Goal: Register for event/course

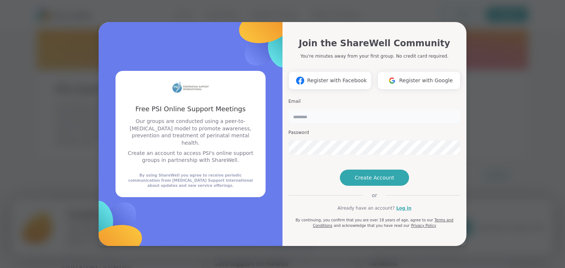
click at [352, 109] on input "email" at bounding box center [374, 116] width 172 height 15
click at [432, 130] on h3 "Password" at bounding box center [374, 133] width 172 height 6
click at [393, 109] on input "email" at bounding box center [374, 116] width 172 height 15
type input "**********"
click at [375, 182] on span "Create Account" at bounding box center [375, 177] width 40 height 7
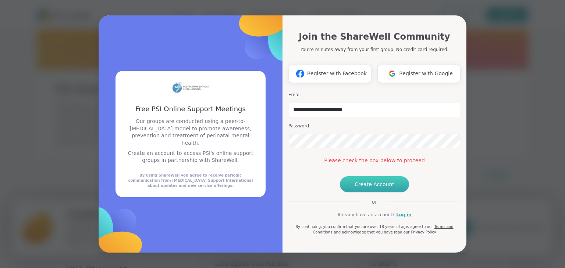
click at [385, 188] on span "Create Account" at bounding box center [375, 184] width 40 height 7
click at [397, 218] on link "Log in" at bounding box center [403, 215] width 15 height 7
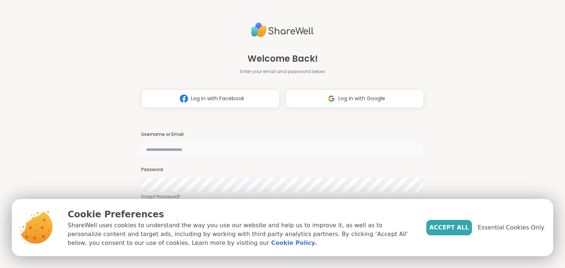
click at [288, 153] on input "text" at bounding box center [282, 149] width 282 height 15
click at [511, 238] on div "Accept All Essential Cookies Only" at bounding box center [485, 228] width 118 height 40
click at [512, 225] on span "Essential Cookies Only" at bounding box center [511, 228] width 67 height 9
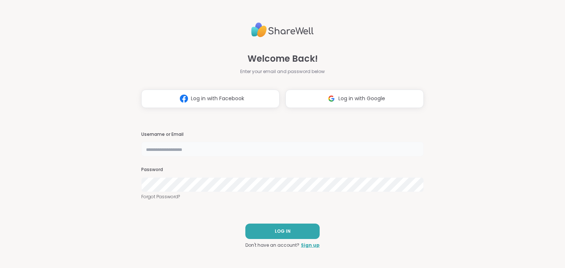
click at [221, 143] on input "text" at bounding box center [282, 149] width 282 height 15
type input "**********"
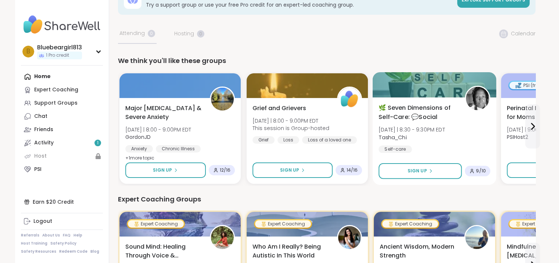
scroll to position [74, 0]
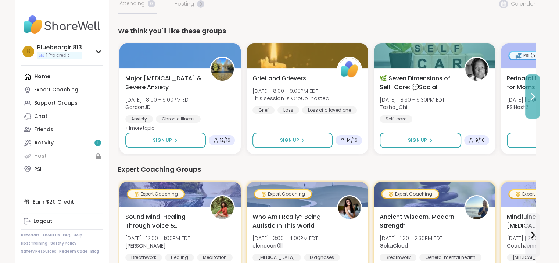
click at [535, 94] on icon at bounding box center [532, 96] width 9 height 9
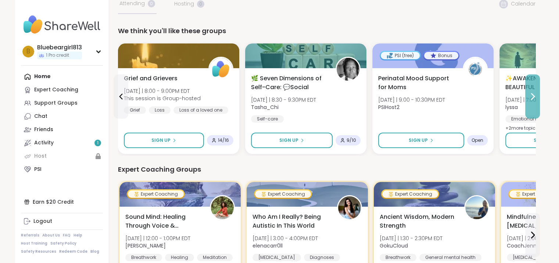
click at [535, 94] on icon at bounding box center [532, 96] width 9 height 9
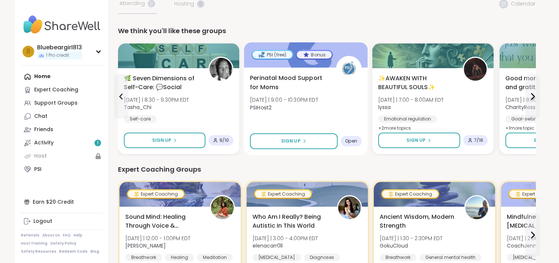
click at [279, 79] on span "Perinatal Mood Support for Moms" at bounding box center [289, 83] width 78 height 18
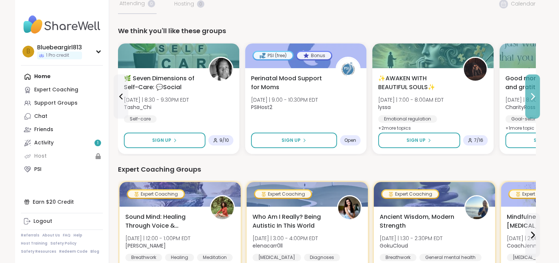
click at [532, 96] on icon at bounding box center [532, 96] width 9 height 9
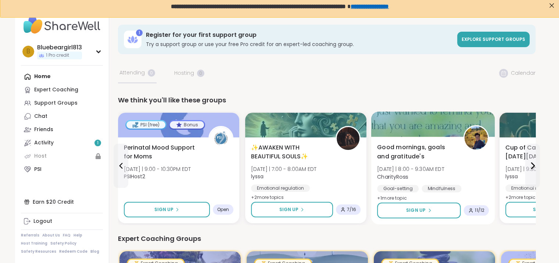
scroll to position [0, 0]
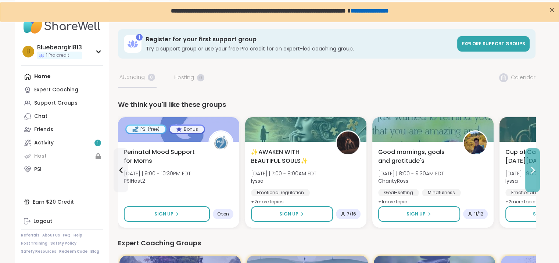
click at [529, 173] on icon at bounding box center [532, 169] width 9 height 9
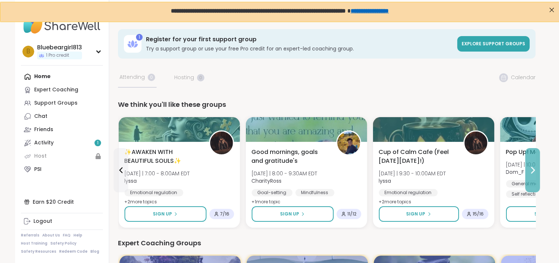
click at [529, 173] on icon at bounding box center [532, 169] width 9 height 9
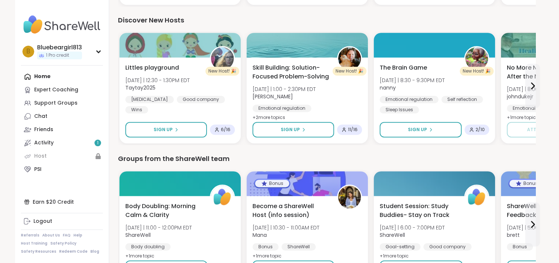
scroll to position [550, 0]
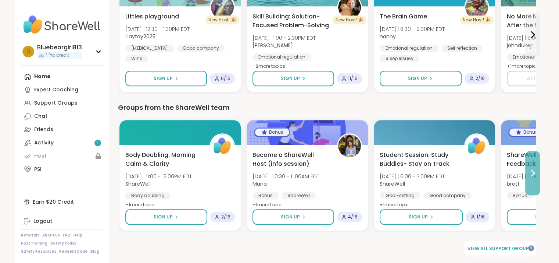
click at [538, 172] on button at bounding box center [533, 173] width 15 height 44
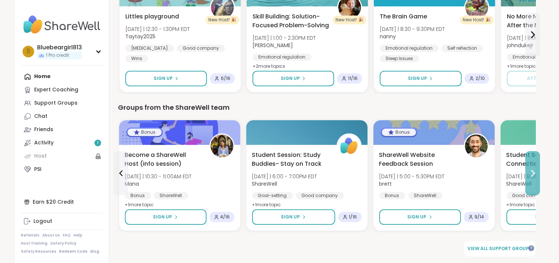
click at [538, 172] on button at bounding box center [533, 173] width 15 height 44
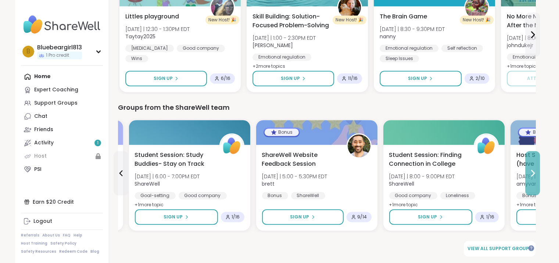
click at [538, 172] on button at bounding box center [533, 173] width 15 height 44
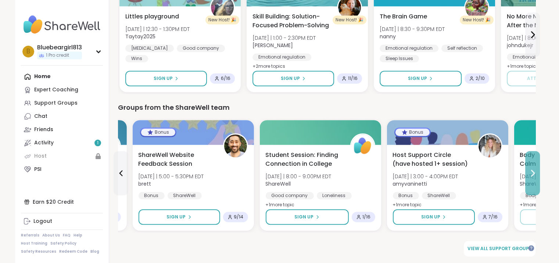
click at [538, 172] on button at bounding box center [533, 173] width 15 height 44
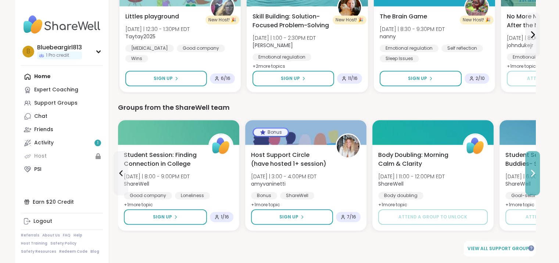
click at [534, 167] on button at bounding box center [533, 173] width 15 height 44
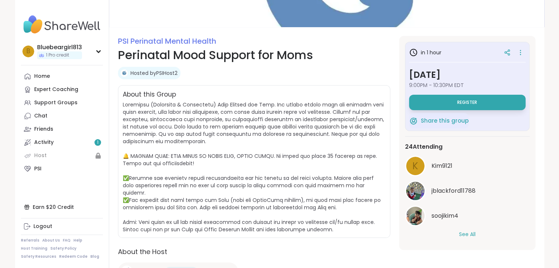
scroll to position [74, 0]
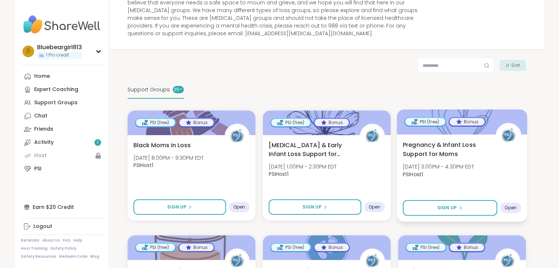
scroll to position [74, 0]
